Goal: Navigation & Orientation: Find specific page/section

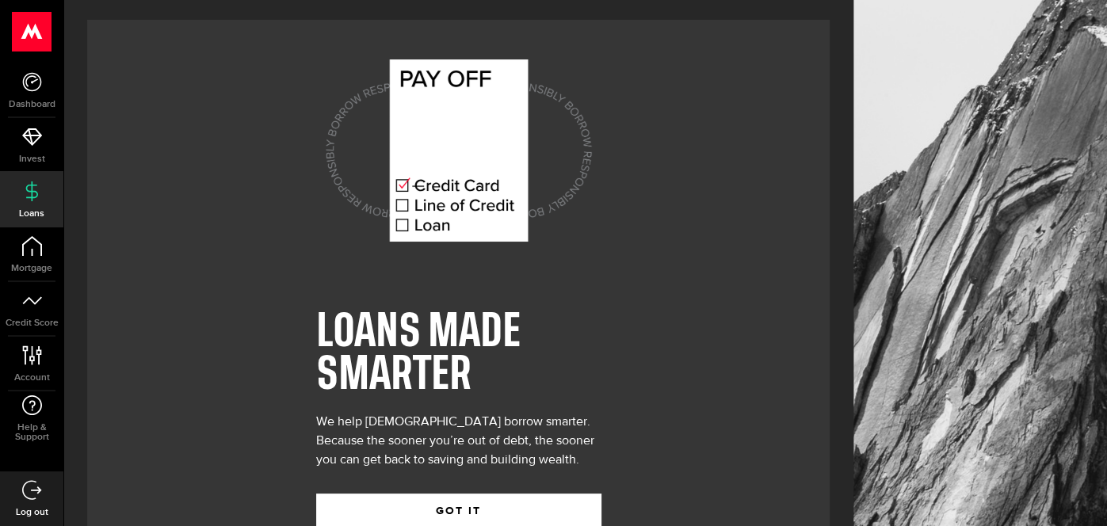
scroll to position [48, 0]
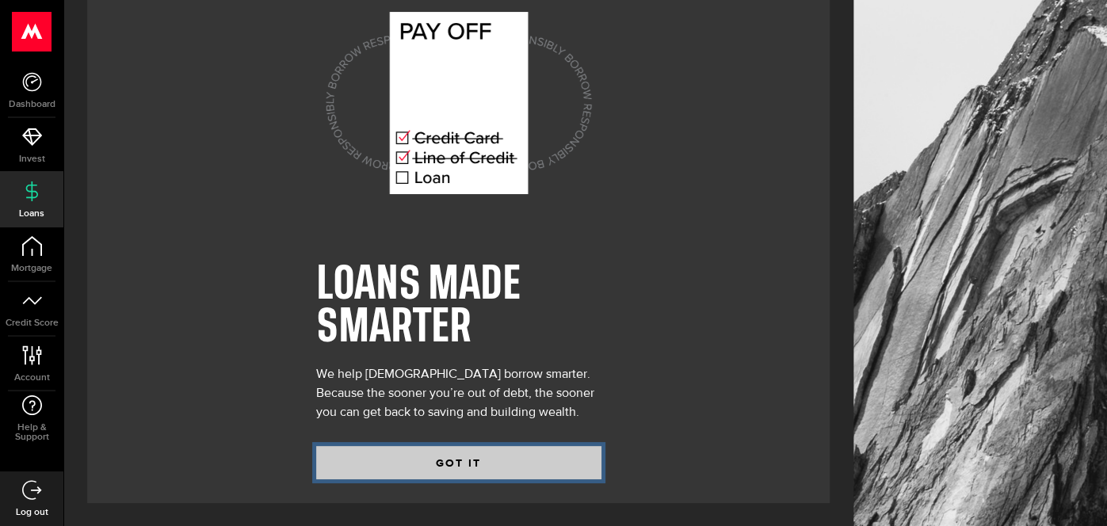
click at [426, 461] on button "GOT IT" at bounding box center [458, 462] width 285 height 33
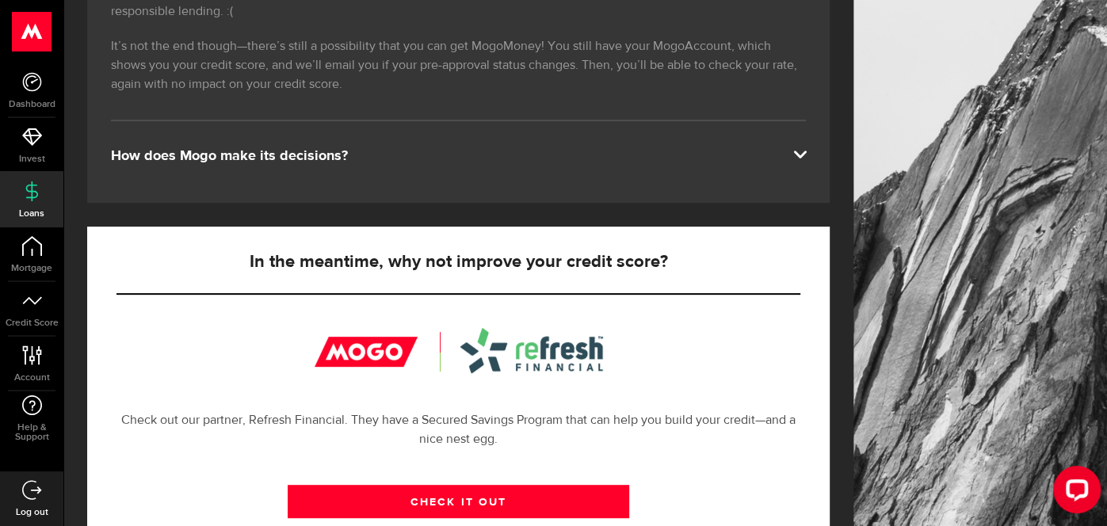
scroll to position [314, 0]
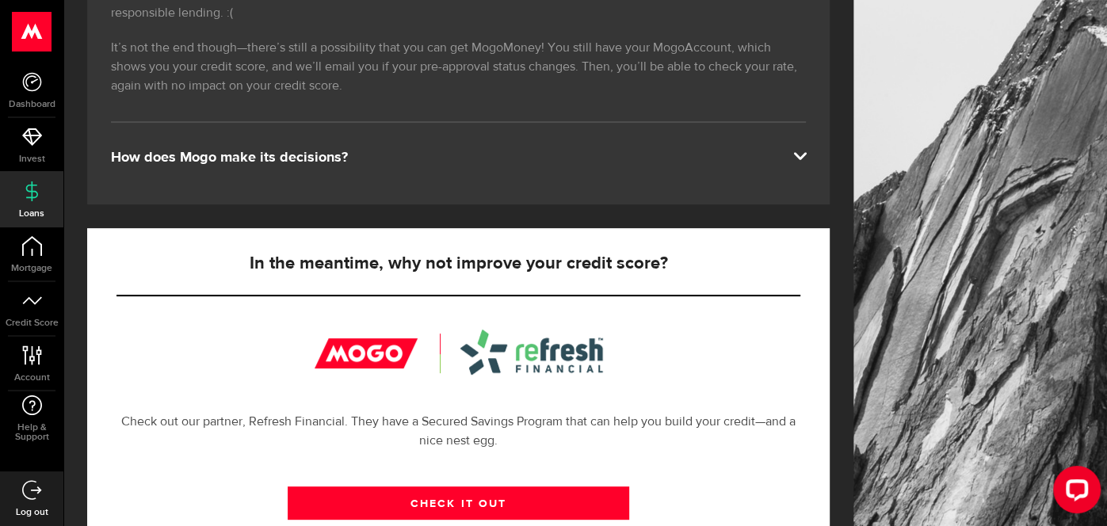
click at [580, 148] on div "How does Mogo make its decisions?" at bounding box center [458, 157] width 695 height 19
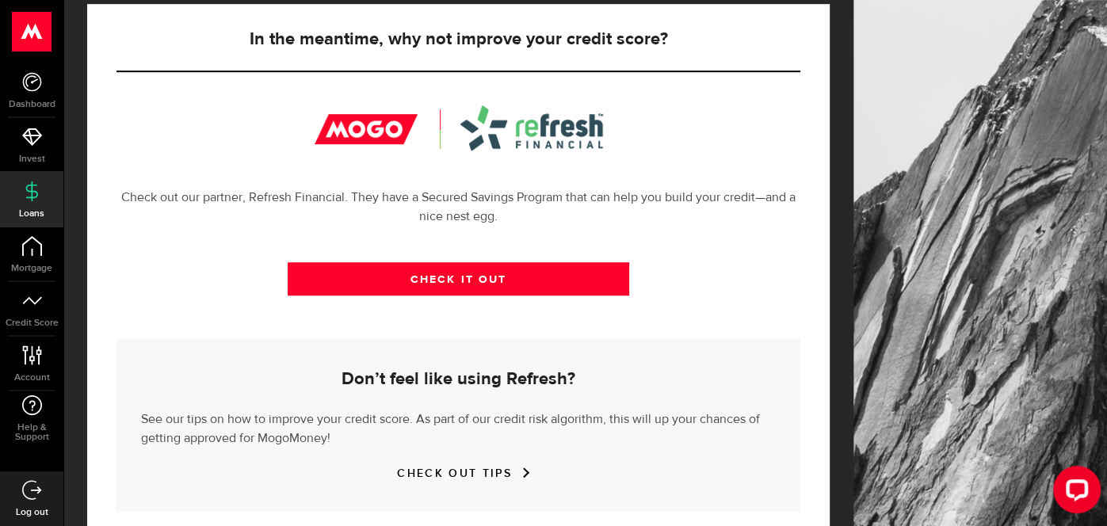
scroll to position [622, 0]
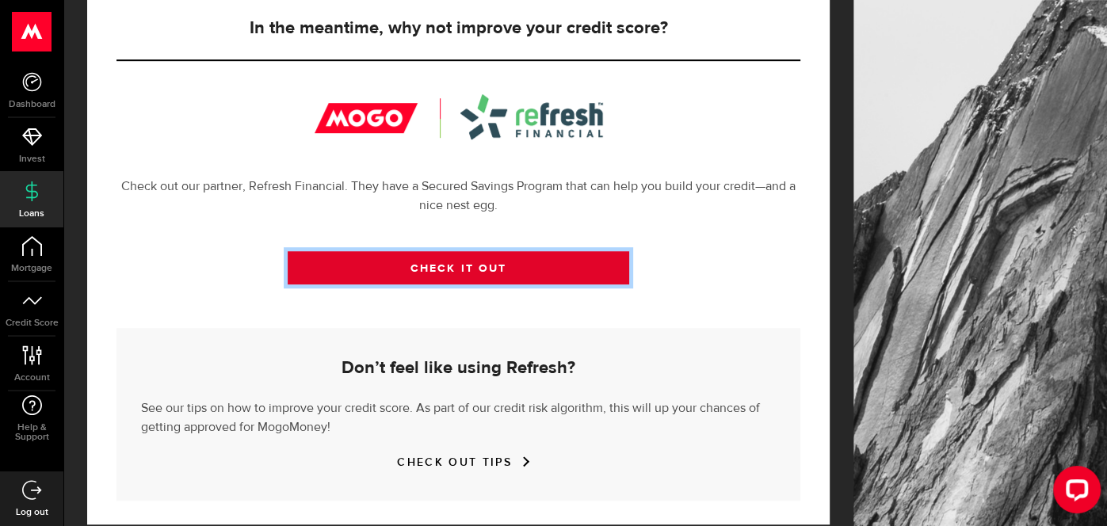
click at [520, 251] on link "CHECK IT OUT" at bounding box center [459, 267] width 342 height 33
click at [490, 251] on link "CHECK IT OUT" at bounding box center [459, 267] width 342 height 33
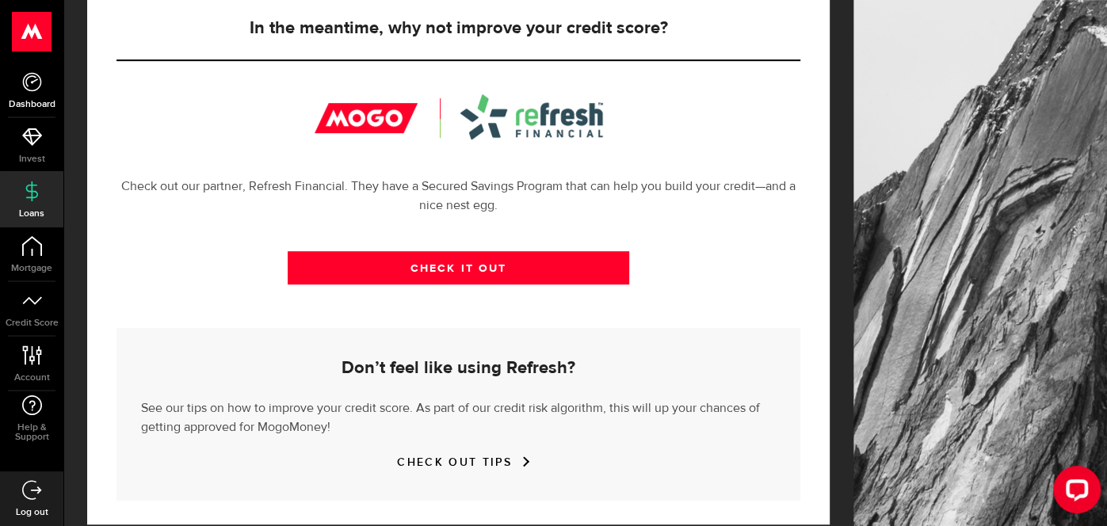
click at [27, 84] on icon at bounding box center [32, 82] width 20 height 20
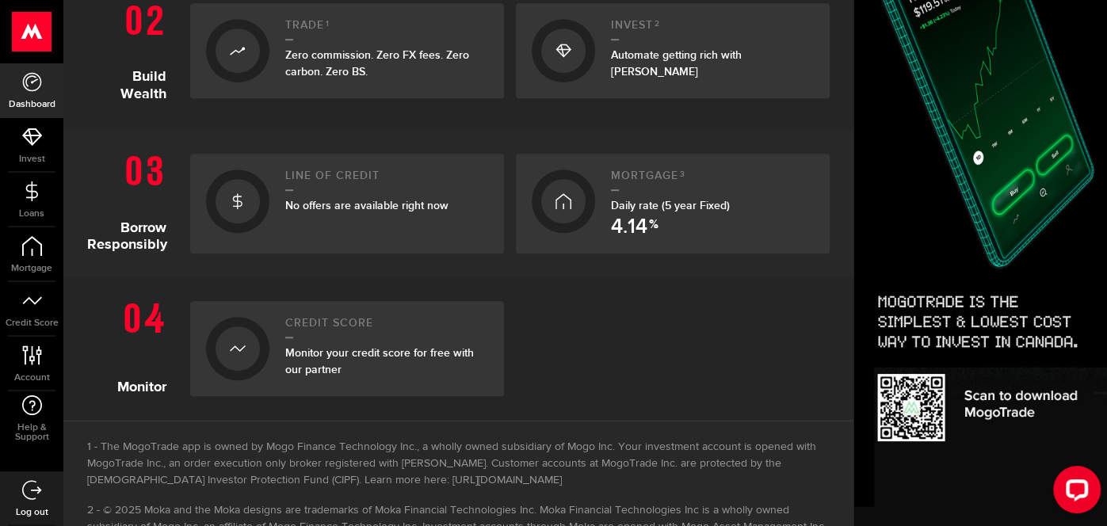
scroll to position [538, 0]
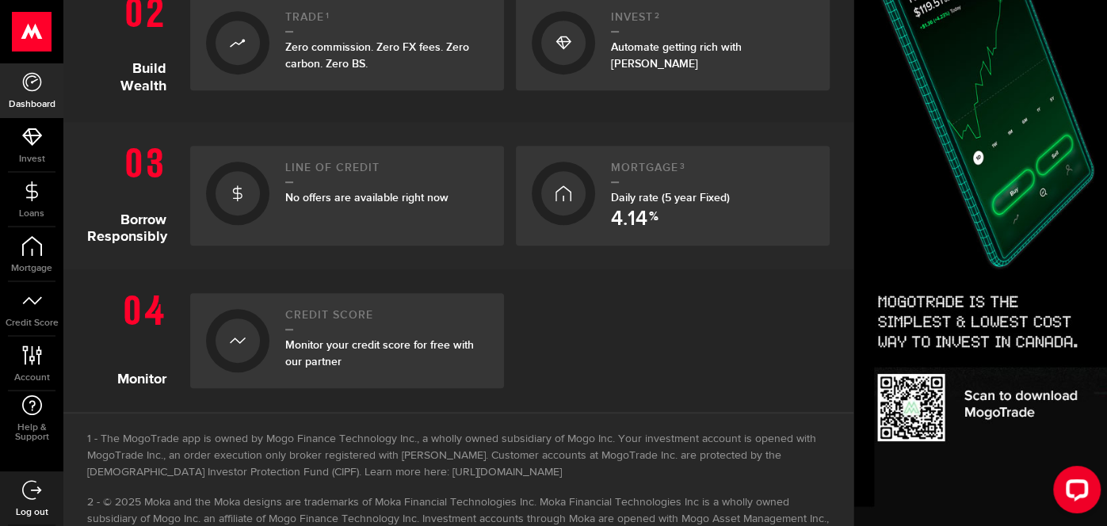
click at [670, 210] on div "Mortgage 3 Daily rate (5 year Fixed) 4.14 %" at bounding box center [712, 196] width 203 height 68
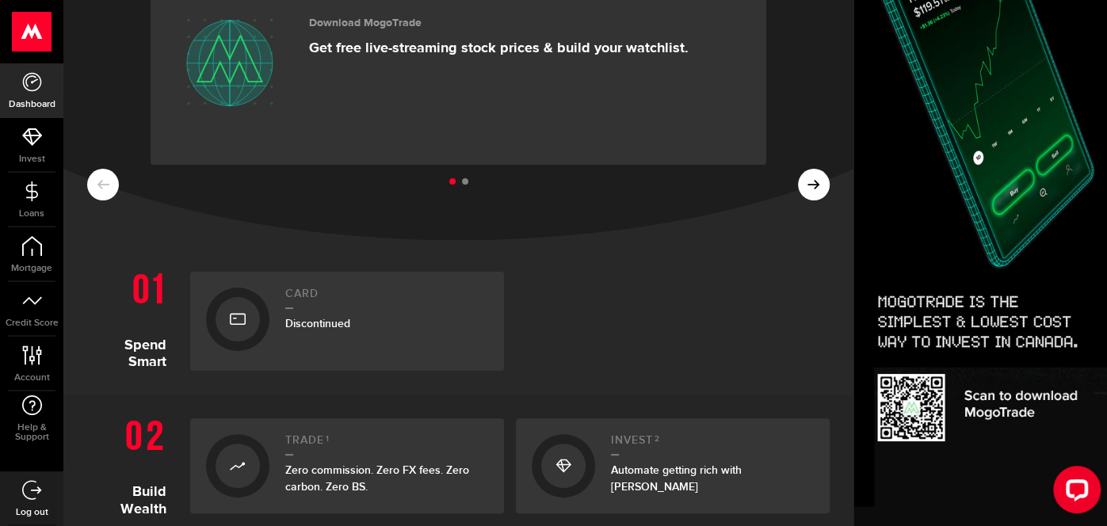
scroll to position [88, 0]
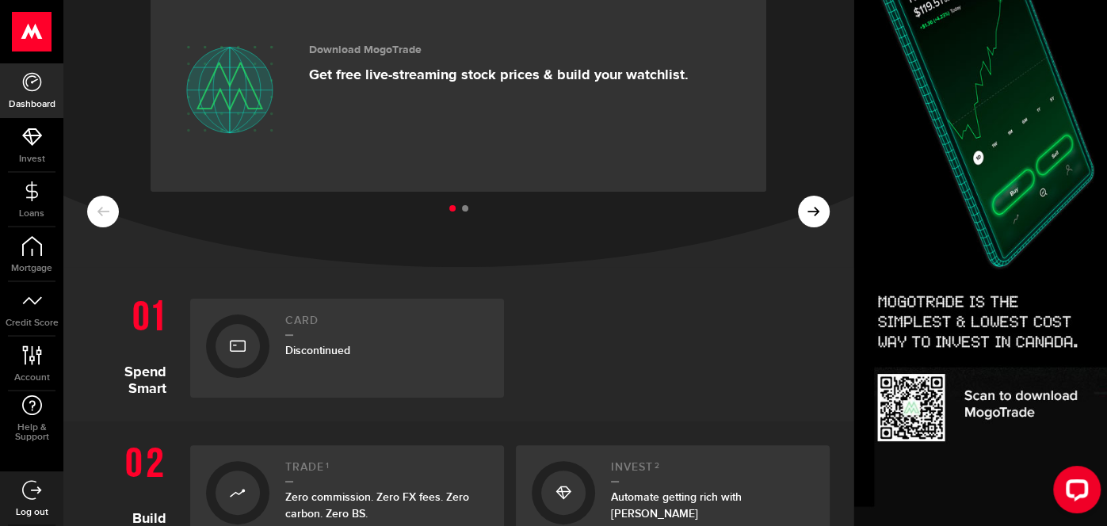
click at [411, 338] on div "Card Discontinued" at bounding box center [386, 348] width 203 height 67
click at [304, 349] on span "Discontinued" at bounding box center [317, 350] width 65 height 13
click at [247, 351] on div at bounding box center [238, 346] width 44 height 44
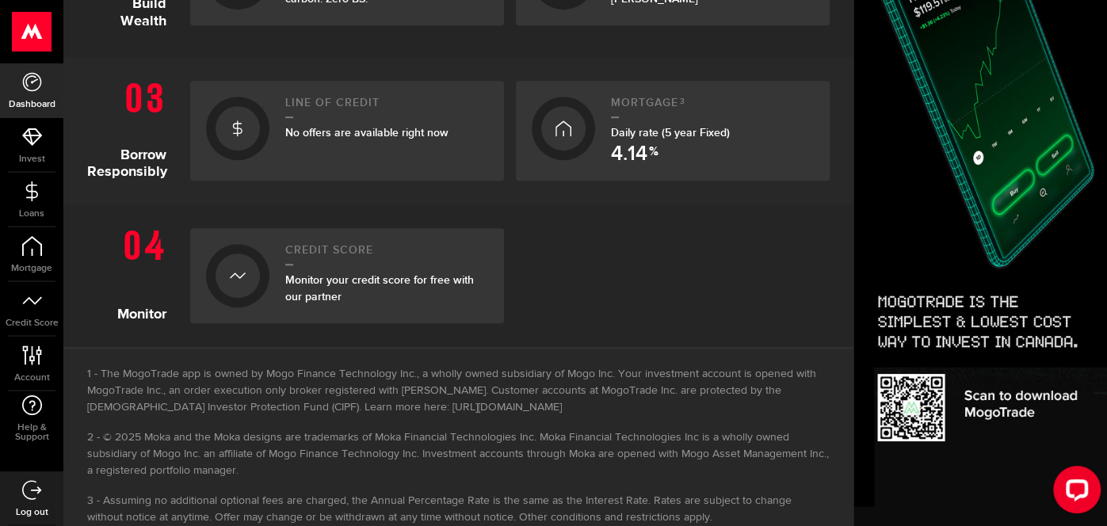
scroll to position [639, 0]
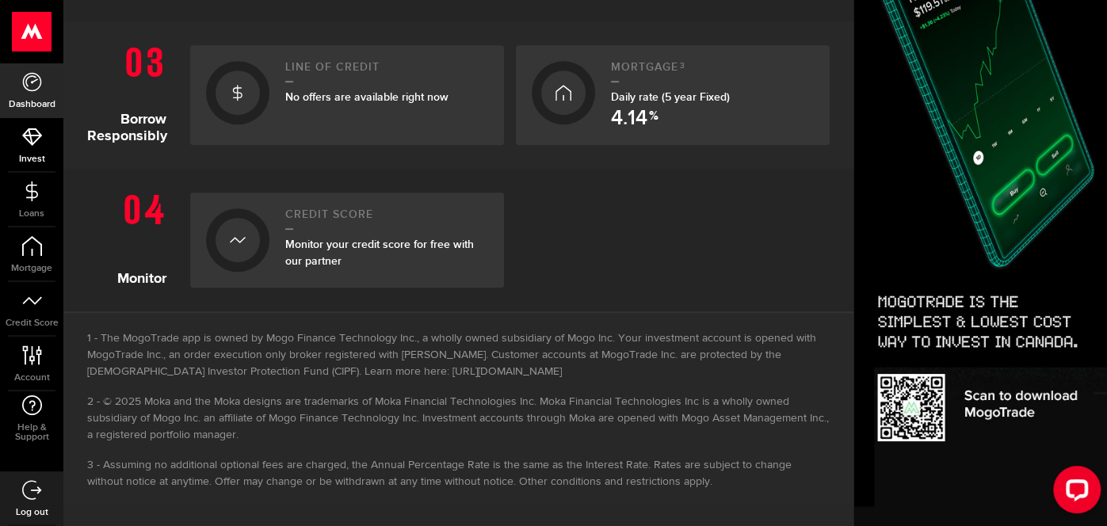
click at [30, 147] on link "Invest" at bounding box center [31, 145] width 63 height 54
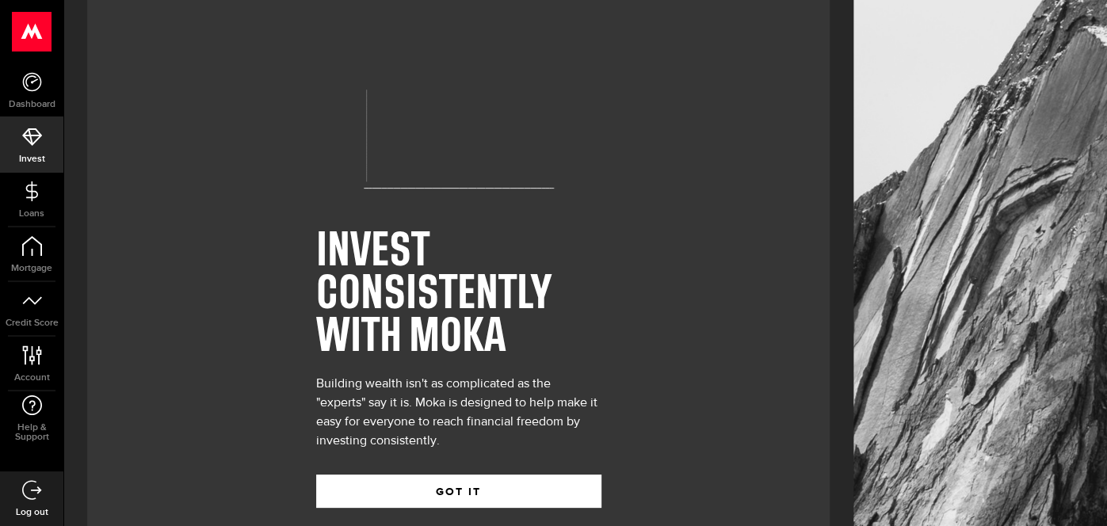
scroll to position [109, 0]
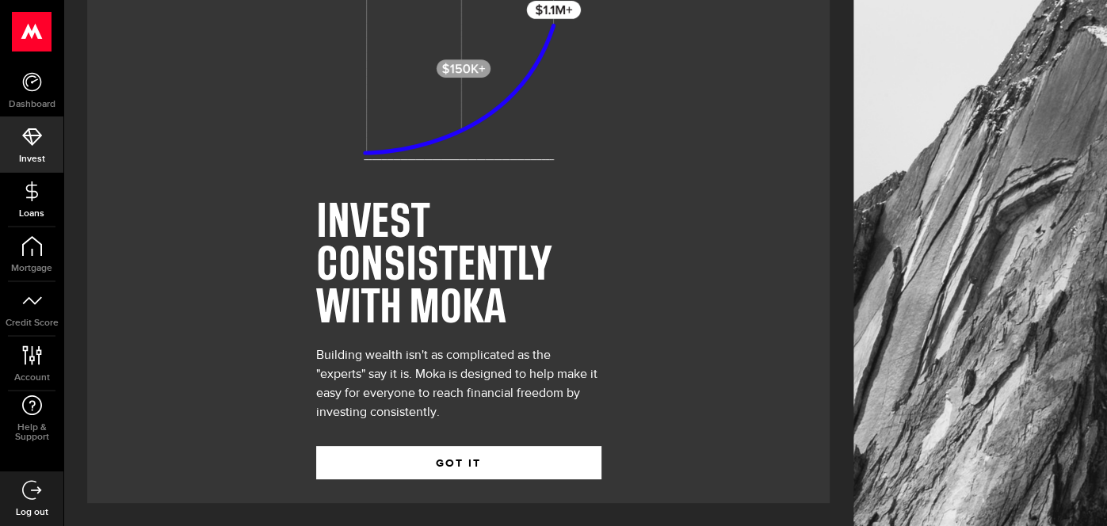
click at [33, 209] on span "Loans" at bounding box center [31, 214] width 63 height 10
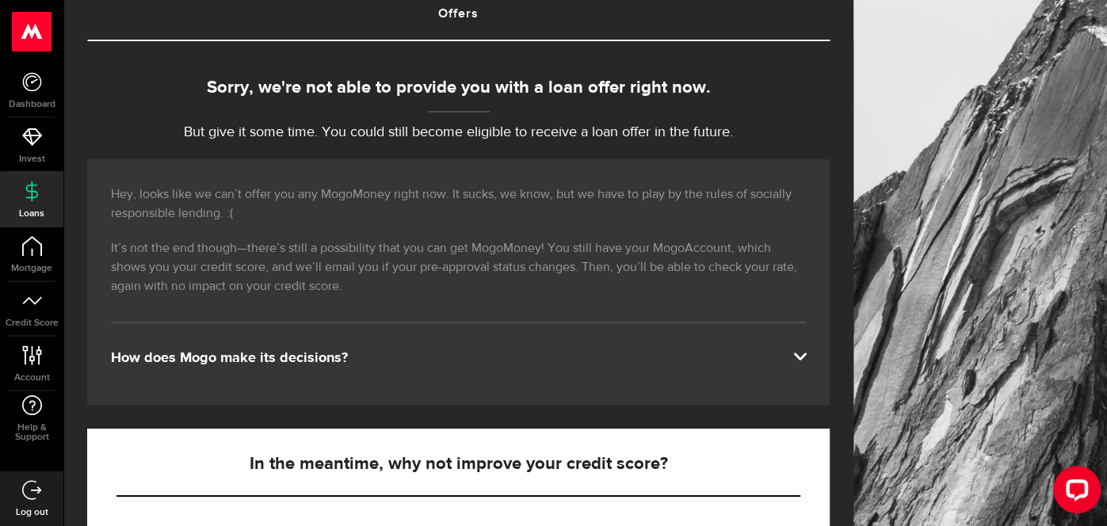
scroll to position [119, 0]
